Goal: Task Accomplishment & Management: Manage account settings

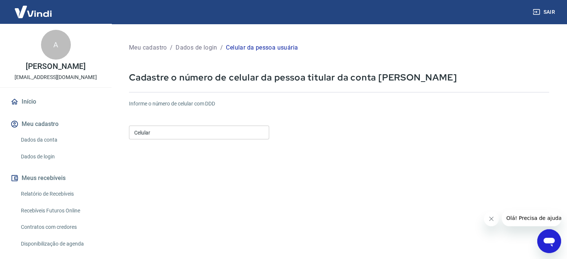
click at [223, 121] on div "Informe o número de celular com DDD Celular Celular" at bounding box center [339, 120] width 420 height 41
click at [222, 126] on input "Celular" at bounding box center [199, 133] width 140 height 14
type input "[PHONE_NUMBER]"
click at [286, 197] on form "Informe o número de celular com DDD Celular [PHONE_NUMBER] Celular Continuar Ca…" at bounding box center [339, 203] width 420 height 218
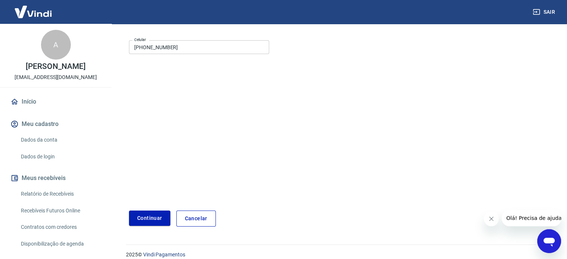
scroll to position [93, 0]
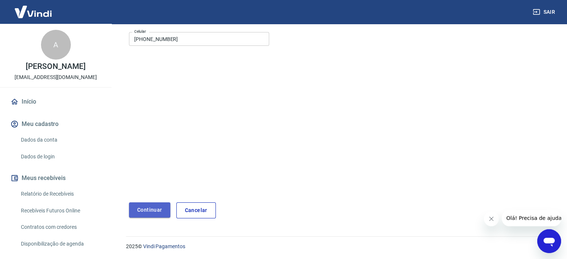
click at [147, 209] on button "Continuar" at bounding box center [149, 209] width 41 height 15
